Goal: Entertainment & Leisure: Consume media (video, audio)

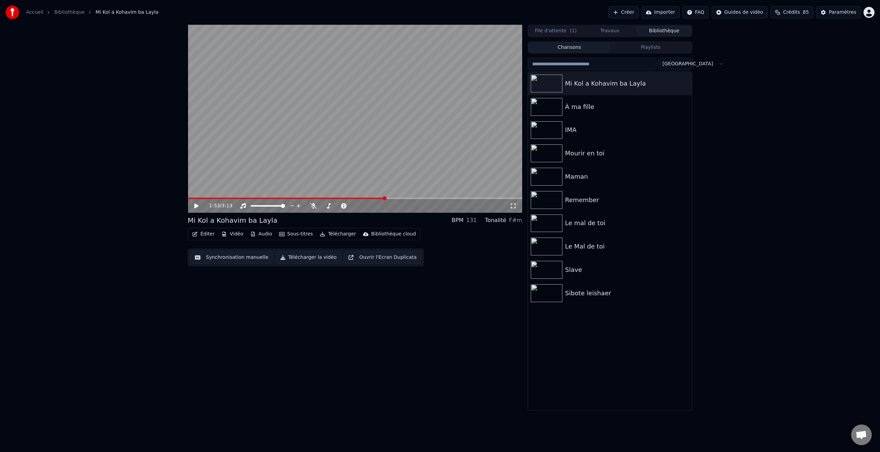
click at [660, 32] on button "Bibliothèque" at bounding box center [664, 31] width 54 height 10
click at [557, 125] on img at bounding box center [546, 130] width 32 height 18
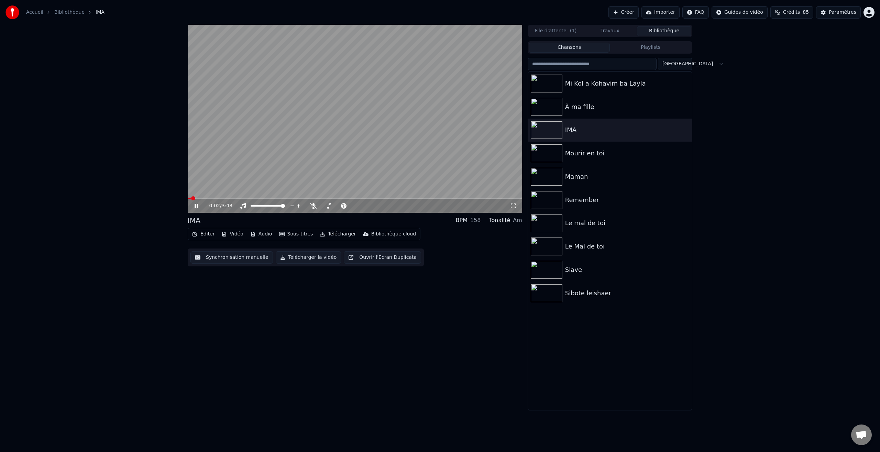
click at [512, 205] on icon at bounding box center [512, 205] width 7 height 5
click at [549, 270] on img at bounding box center [546, 270] width 32 height 18
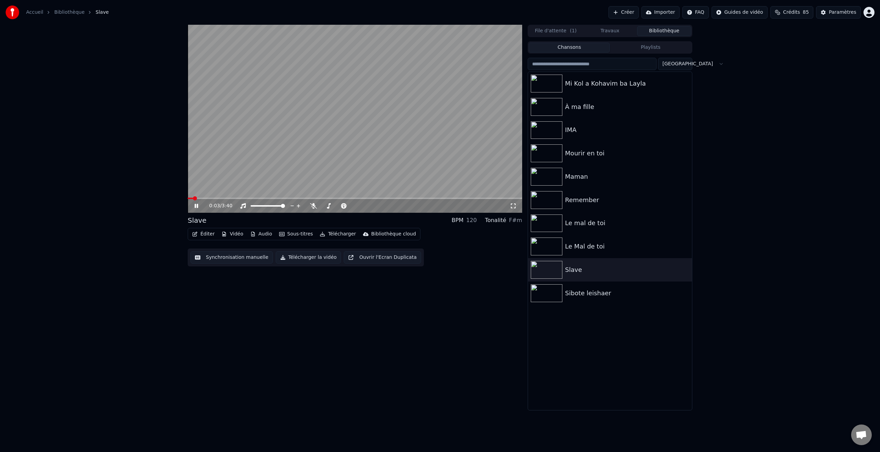
click at [513, 206] on icon at bounding box center [512, 205] width 7 height 5
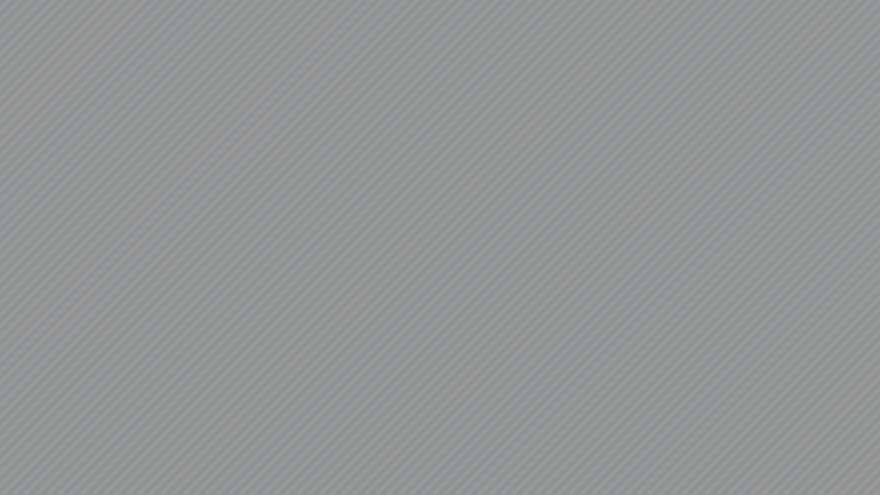
click at [513, 224] on video at bounding box center [440, 247] width 880 height 495
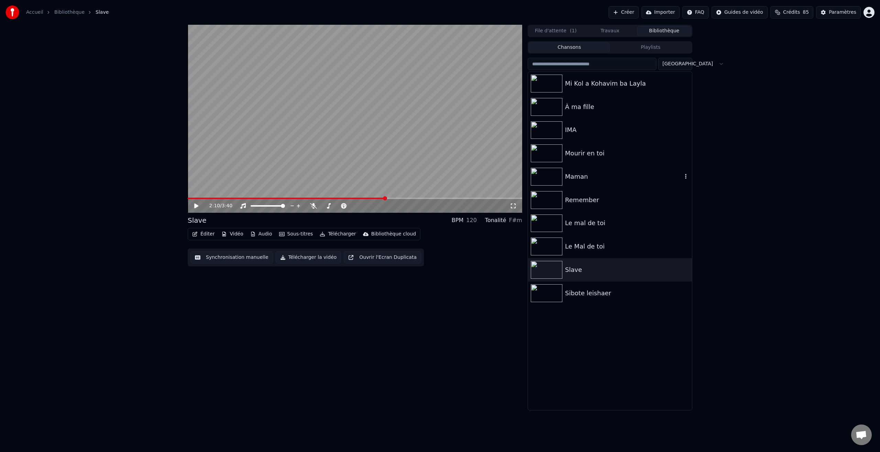
click at [556, 173] on img at bounding box center [546, 177] width 32 height 18
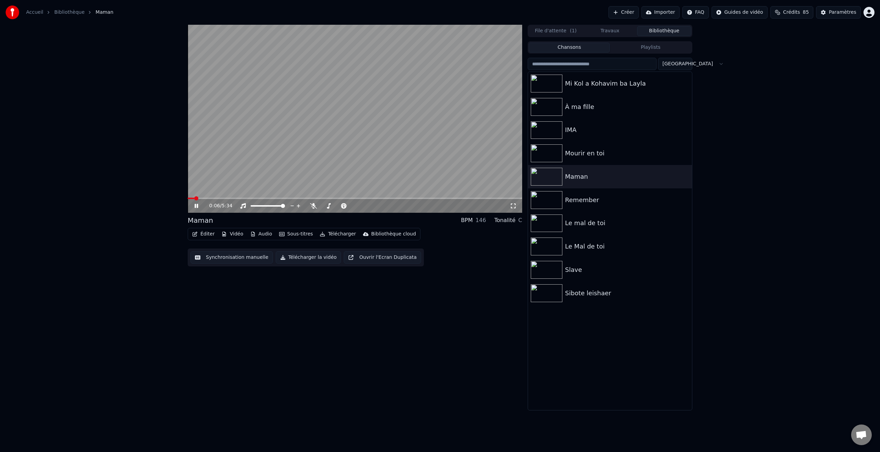
click at [513, 205] on icon at bounding box center [512, 205] width 7 height 5
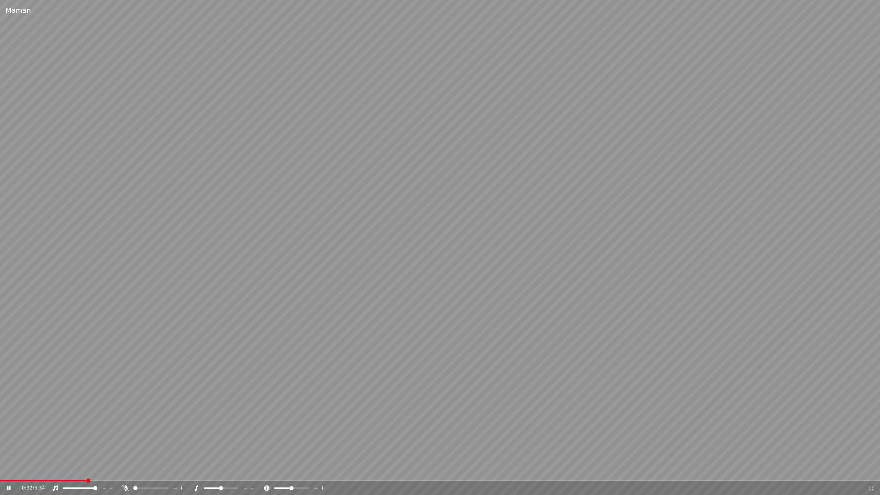
drag, startPoint x: 266, startPoint y: 301, endPoint x: 255, endPoint y: 301, distance: 11.0
click at [266, 301] on video at bounding box center [440, 247] width 880 height 495
click at [35, 451] on span at bounding box center [43, 480] width 87 height 1
click at [5, 451] on div "0:13 / 5:34" at bounding box center [440, 487] width 874 height 7
click at [10, 451] on icon at bounding box center [13, 487] width 16 height 5
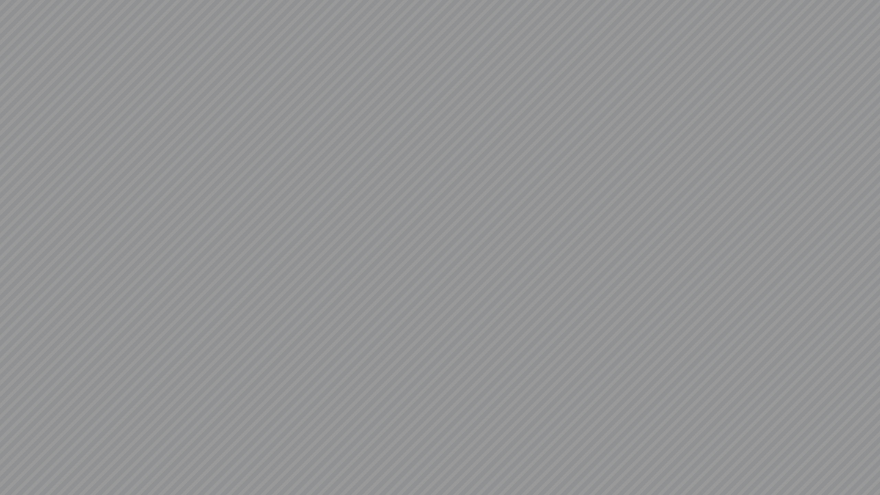
click at [280, 404] on video at bounding box center [440, 247] width 880 height 495
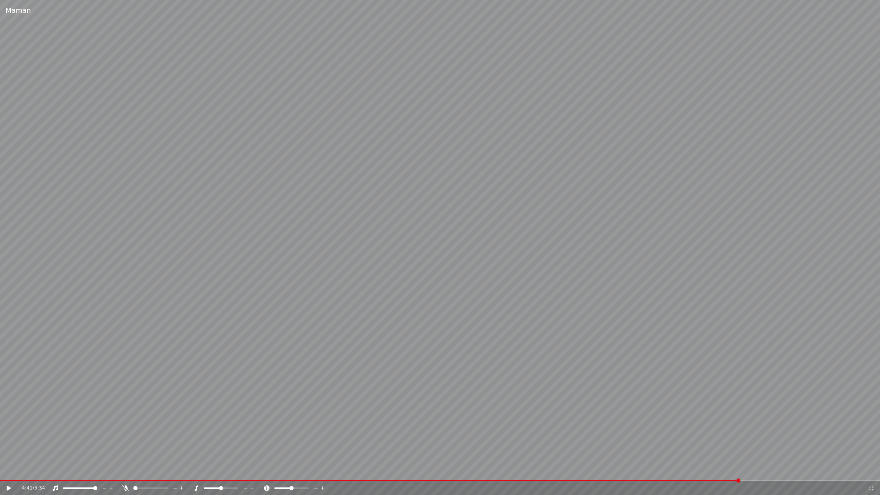
click at [111, 318] on video at bounding box center [440, 247] width 880 height 495
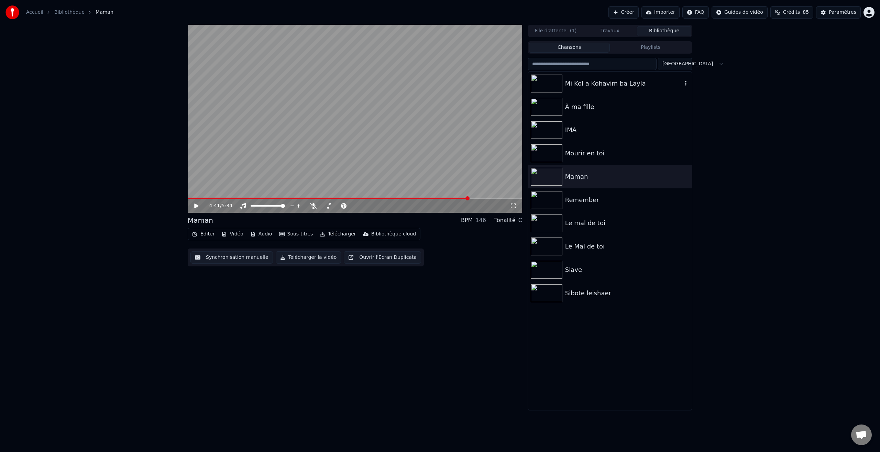
click at [545, 85] on img at bounding box center [546, 84] width 32 height 18
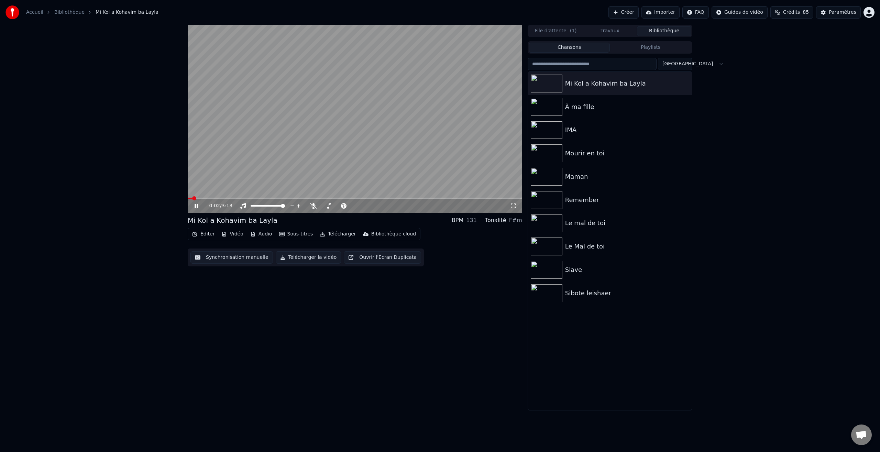
click at [197, 208] on icon at bounding box center [195, 206] width 3 height 4
click at [197, 208] on icon at bounding box center [201, 205] width 16 height 5
click at [515, 207] on icon at bounding box center [513, 205] width 5 height 5
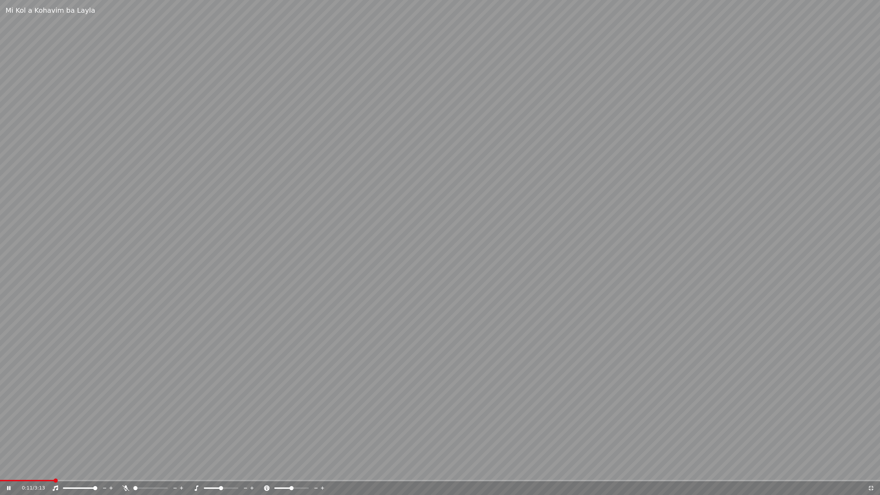
click at [473, 299] on video at bounding box center [440, 247] width 880 height 495
click at [869, 451] on icon at bounding box center [870, 487] width 7 height 5
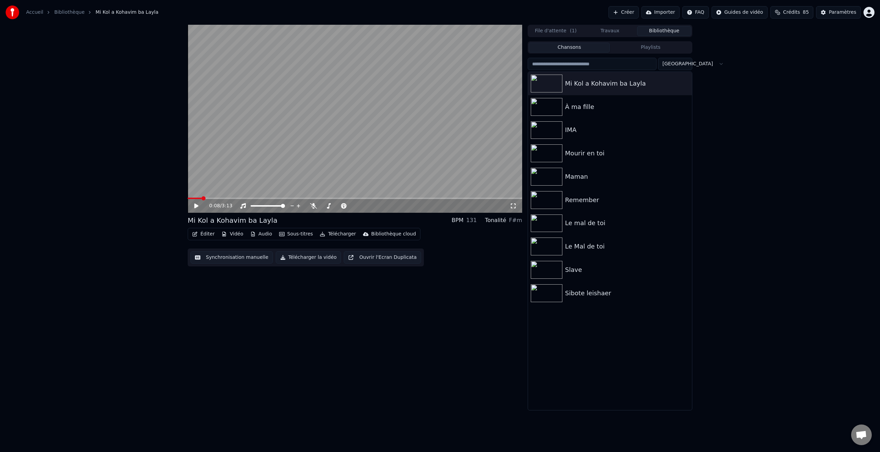
click at [201, 200] on span at bounding box center [203, 198] width 4 height 4
click at [312, 205] on icon at bounding box center [313, 205] width 7 height 5
click at [196, 205] on icon at bounding box center [196, 205] width 4 height 5
click at [198, 206] on icon at bounding box center [195, 206] width 3 height 4
click at [193, 199] on span at bounding box center [195, 198] width 4 height 4
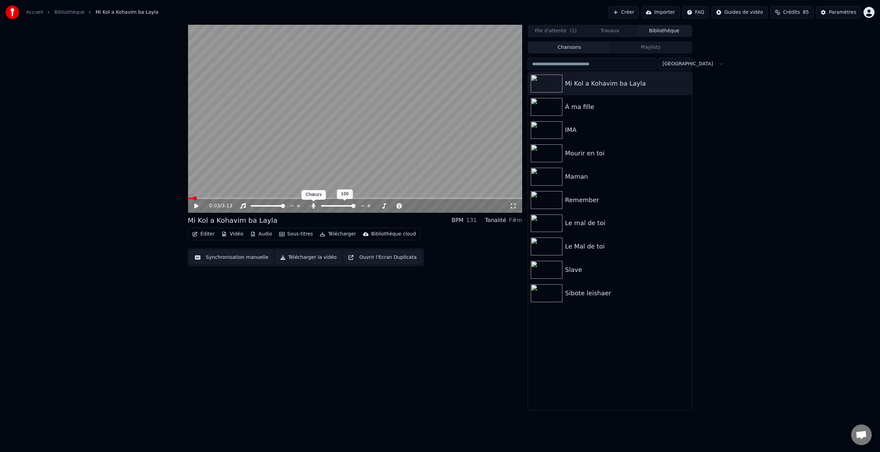
click at [315, 206] on icon at bounding box center [313, 205] width 4 height 5
click at [195, 205] on icon at bounding box center [196, 205] width 4 height 5
click at [182, 198] on div "0:00 / 3:13 Mi Kol a Kohavim ba Layla BPM 131 Tonalité F#m Éditer Vidéo Audio S…" at bounding box center [439, 217] width 515 height 385
click at [194, 207] on icon at bounding box center [201, 205] width 16 height 5
click at [196, 206] on icon at bounding box center [196, 205] width 4 height 5
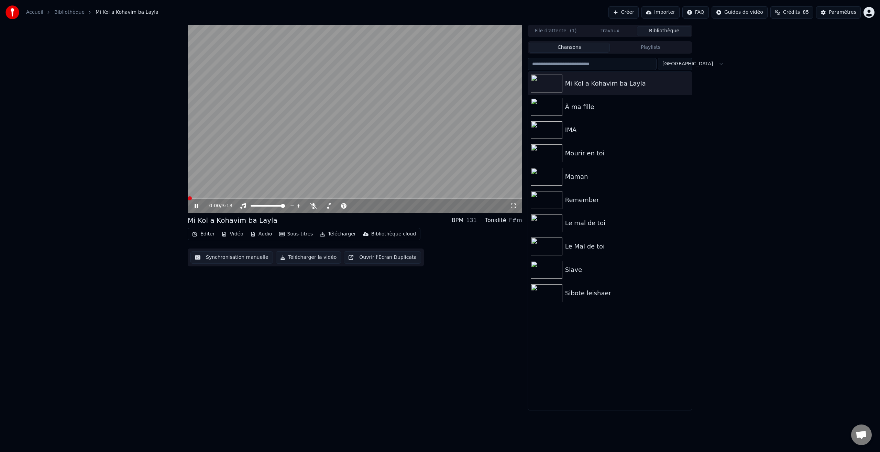
click at [196, 205] on icon at bounding box center [195, 206] width 3 height 4
click at [188, 198] on span at bounding box center [190, 198] width 4 height 4
click at [562, 106] on div at bounding box center [547, 107] width 34 height 18
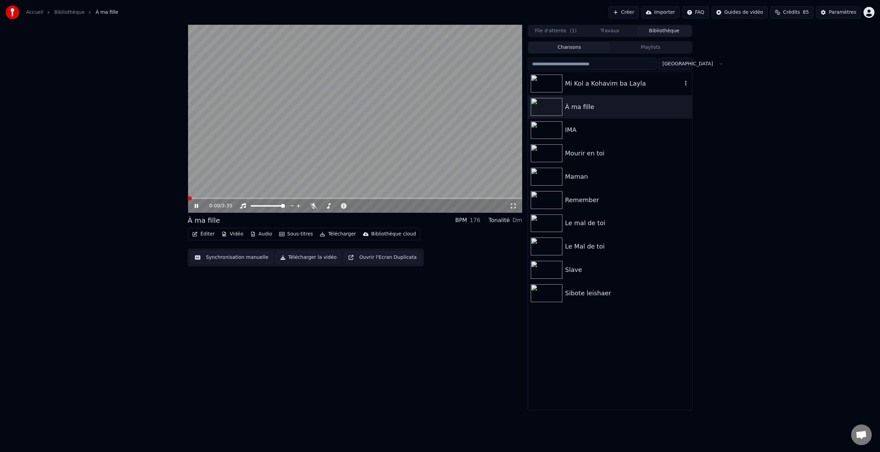
click at [556, 82] on img at bounding box center [546, 84] width 32 height 18
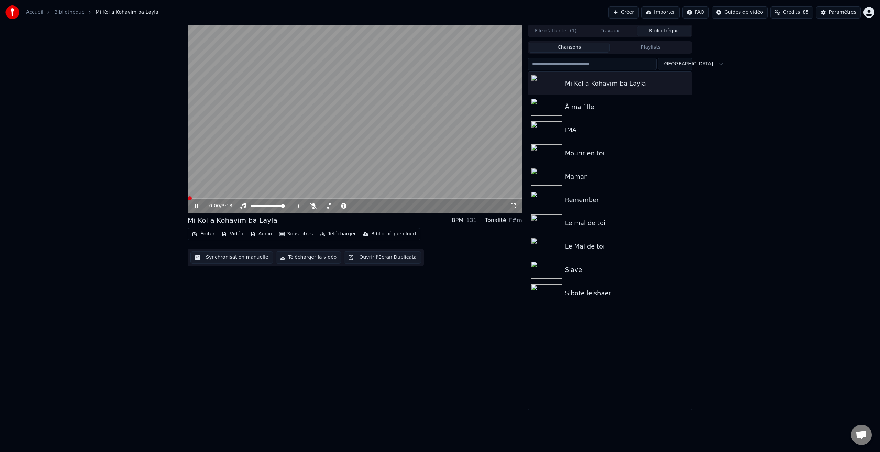
click at [514, 207] on icon at bounding box center [512, 205] width 7 height 5
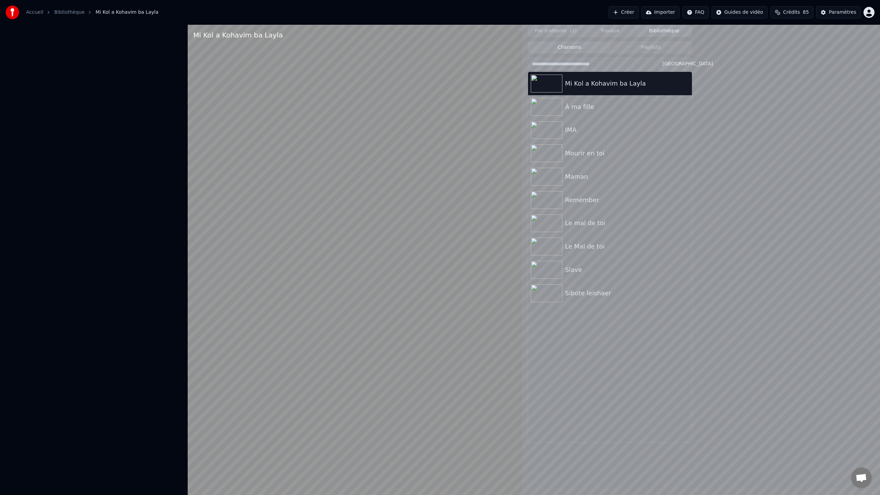
click at [520, 216] on video at bounding box center [355, 272] width 334 height 495
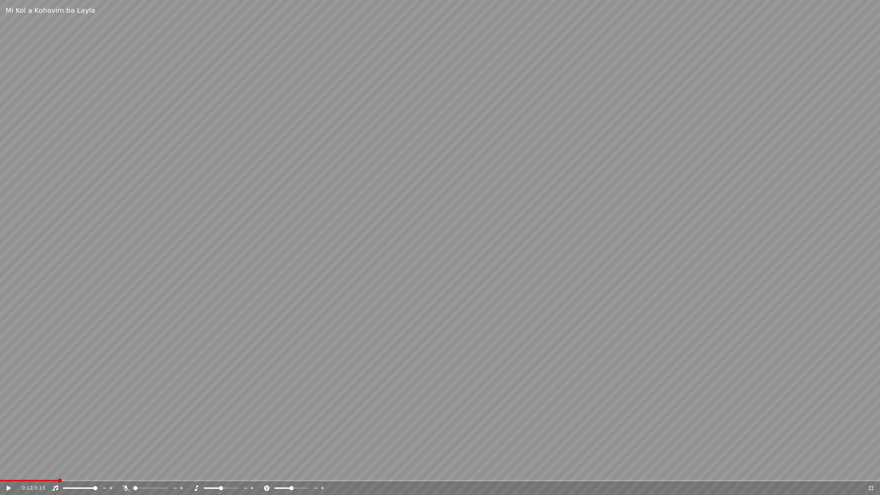
click at [871, 451] on icon at bounding box center [870, 487] width 7 height 5
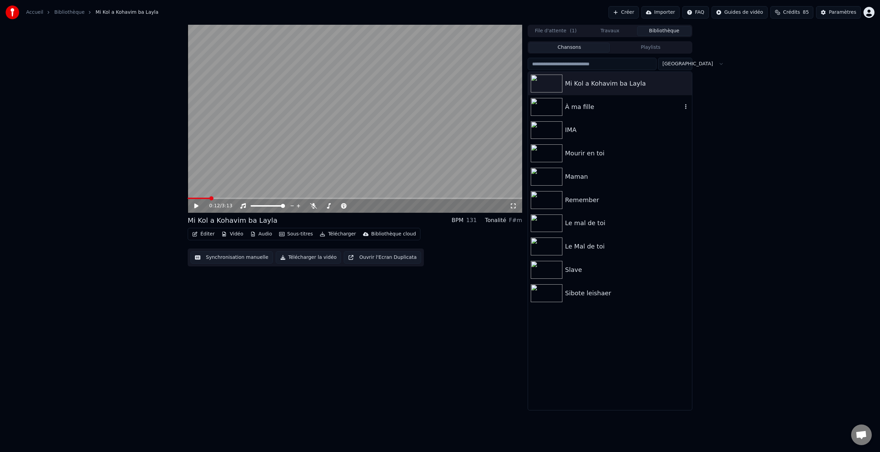
click at [558, 108] on img at bounding box center [546, 107] width 32 height 18
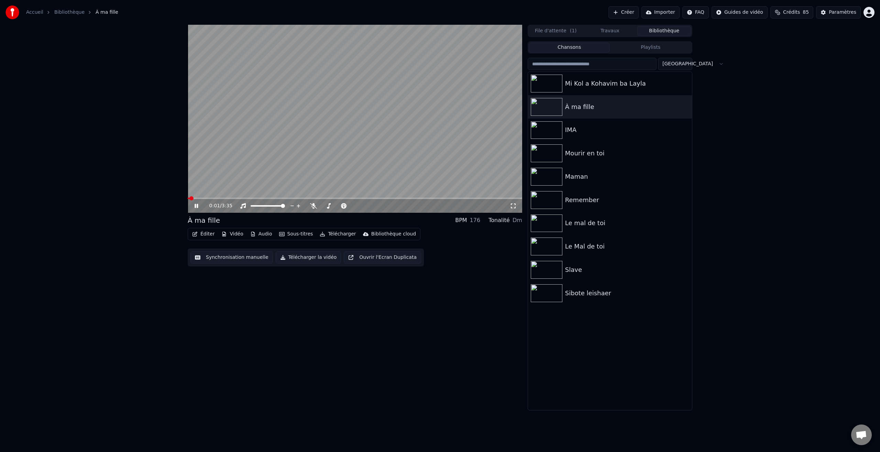
click at [514, 208] on icon at bounding box center [513, 205] width 5 height 5
